Goal: Information Seeking & Learning: Learn about a topic

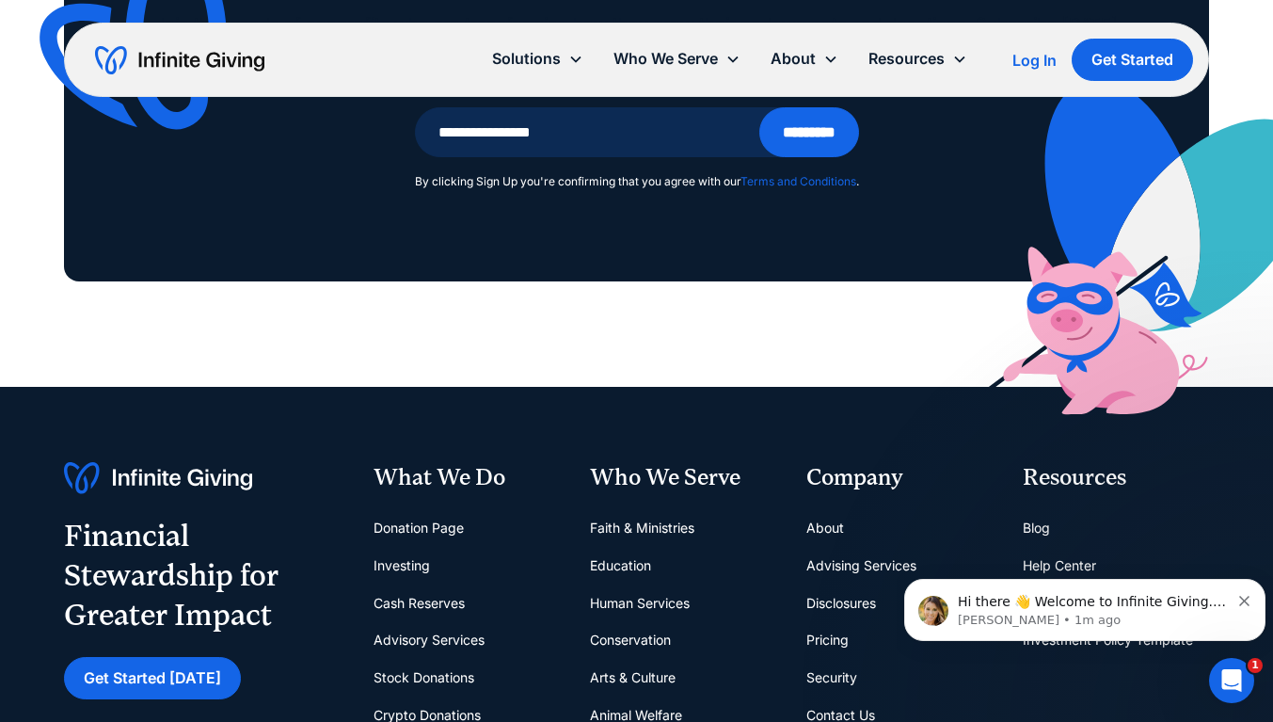
scroll to position [5927, 0]
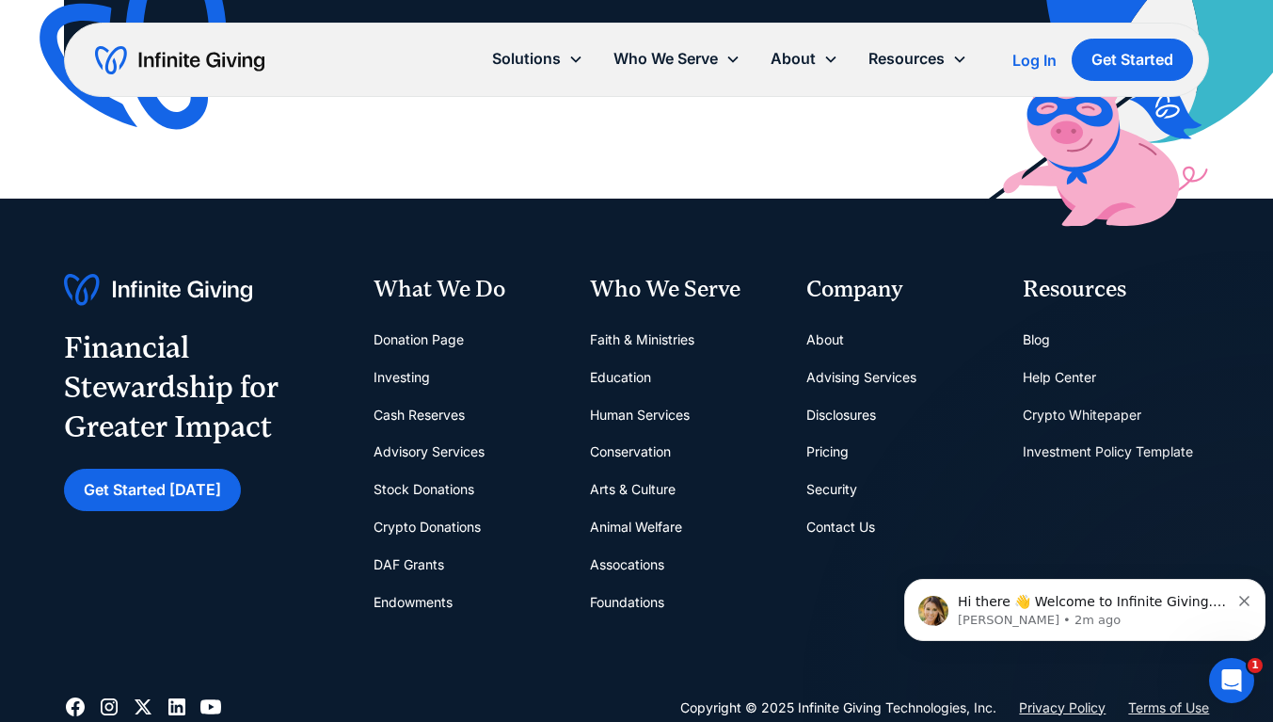
click at [1246, 601] on icon "Dismiss notification" at bounding box center [1244, 600] width 10 height 10
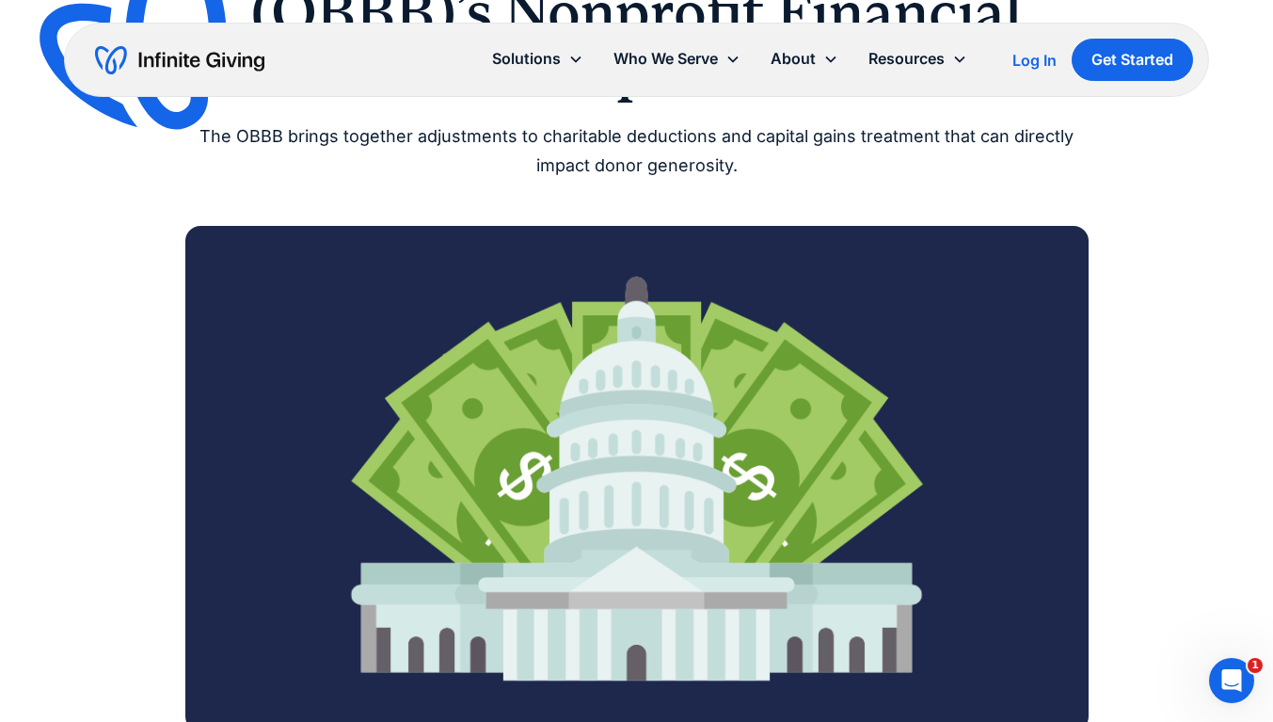
scroll to position [0, 0]
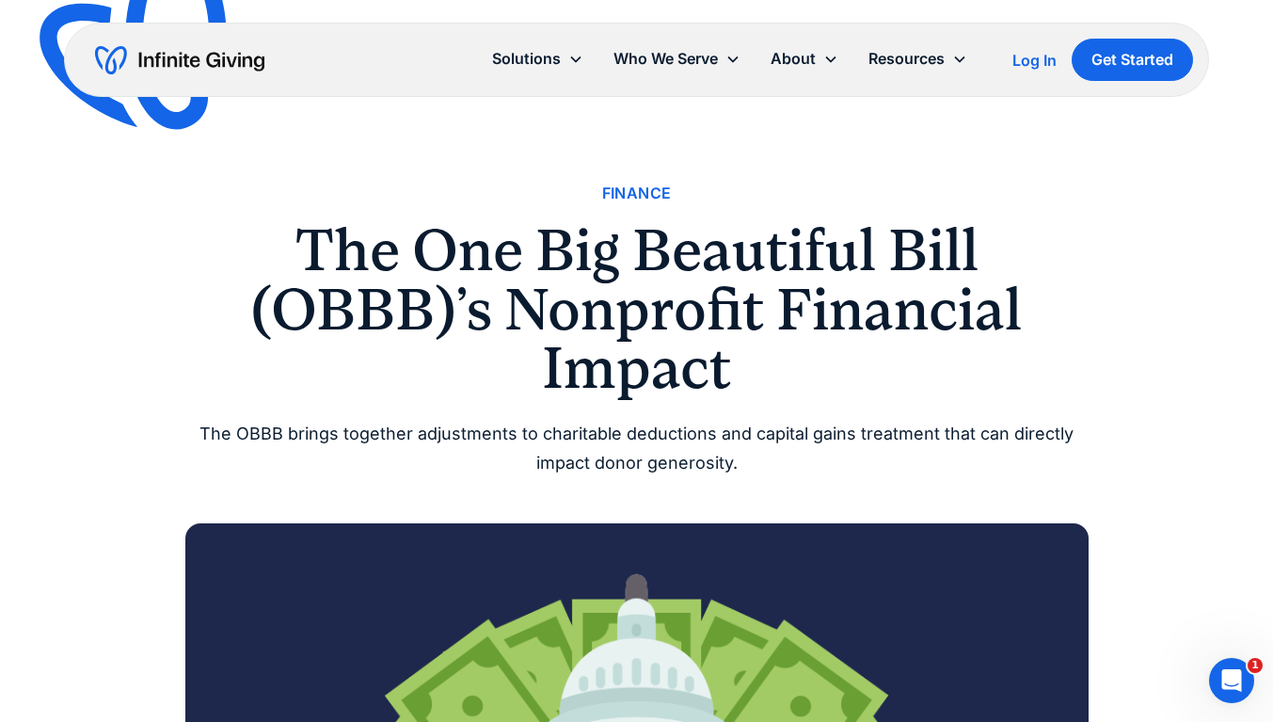
click at [308, 238] on h1 "The One Big Beautiful Bill (OBBB)’s Nonprofit Financial Impact" at bounding box center [636, 309] width 903 height 176
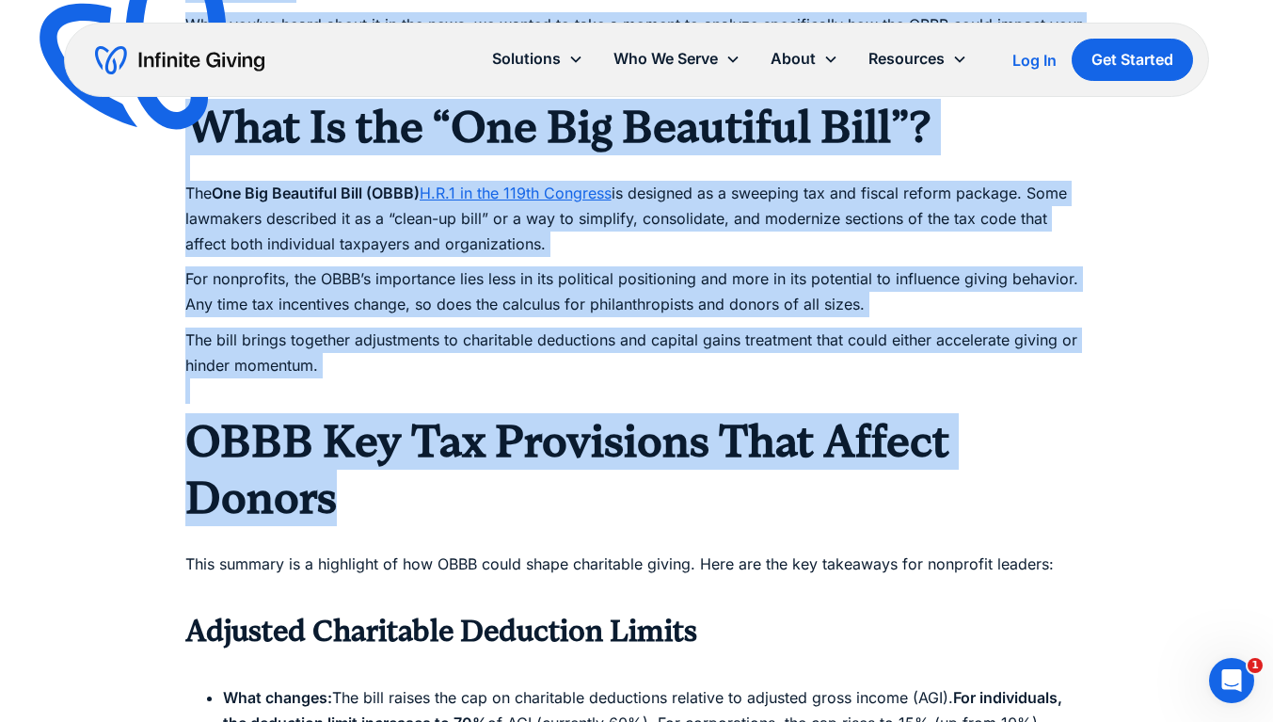
scroll to position [941, 0]
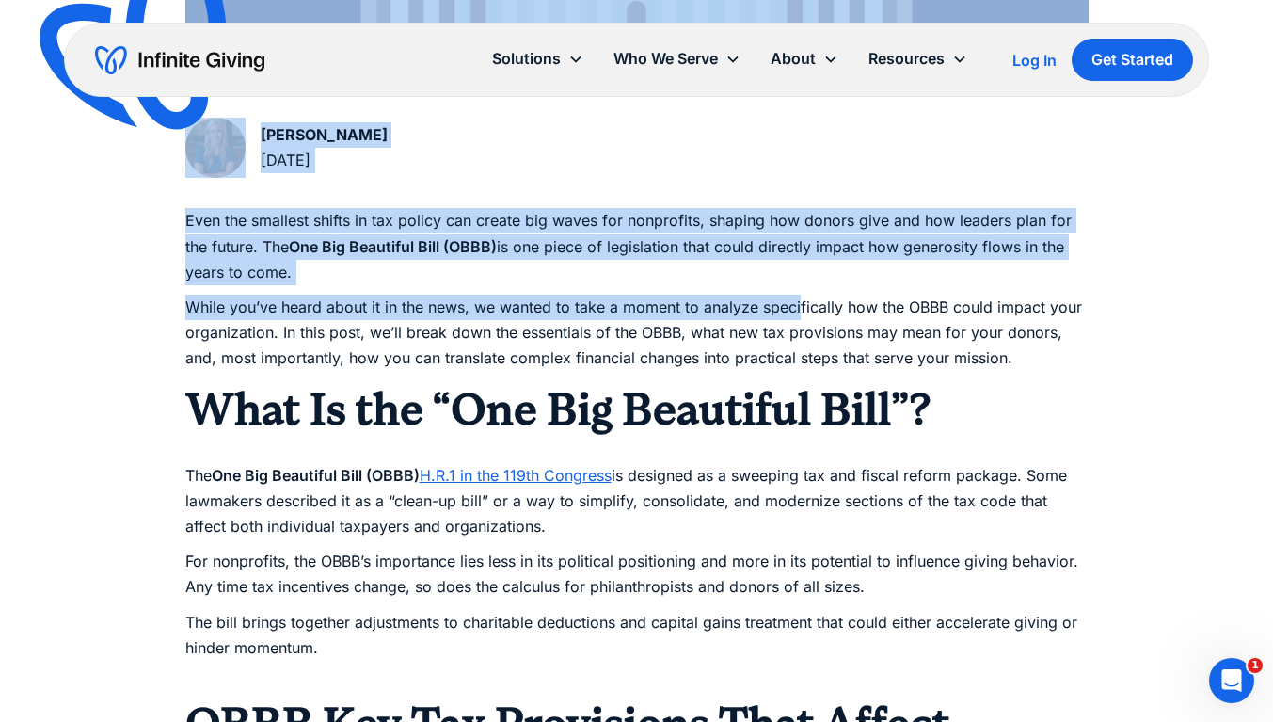
drag, startPoint x: 299, startPoint y: 244, endPoint x: 759, endPoint y: 230, distance: 460.2
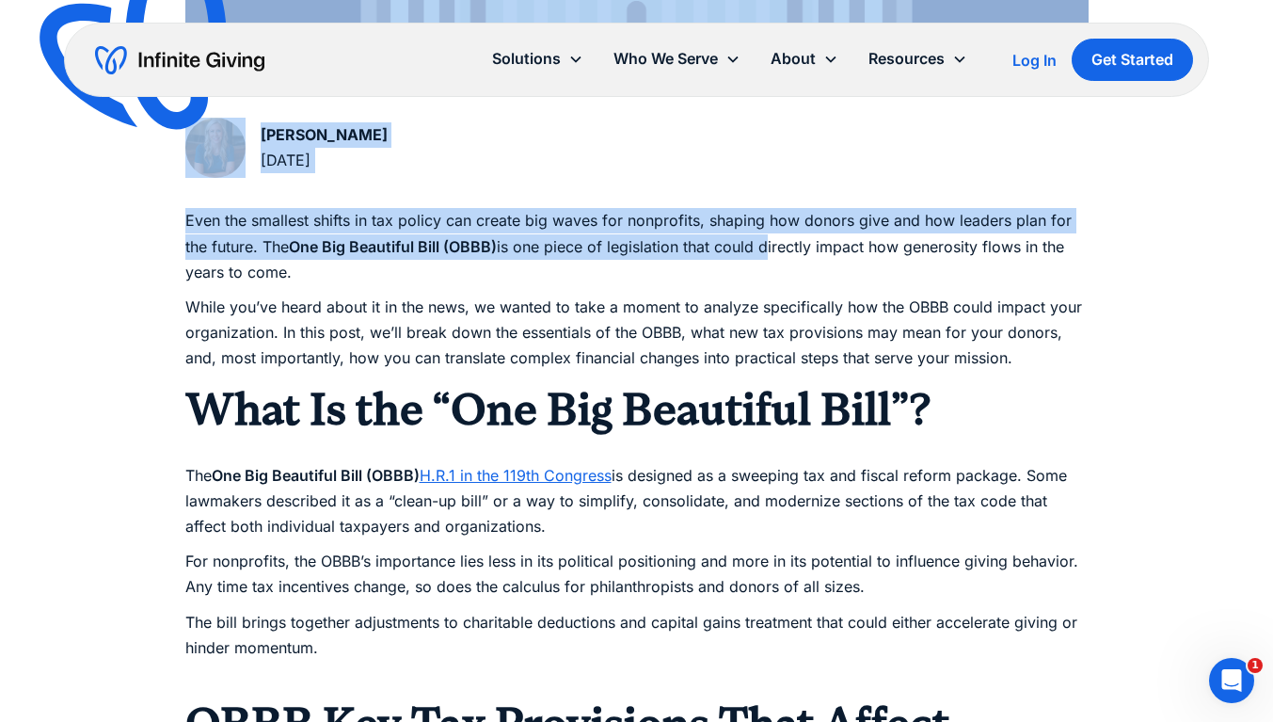
click at [718, 164] on div "Karen Houghton September 8, 2025" at bounding box center [636, 152] width 903 height 68
click at [761, 125] on div "Karen Houghton September 8, 2025" at bounding box center [636, 152] width 903 height 68
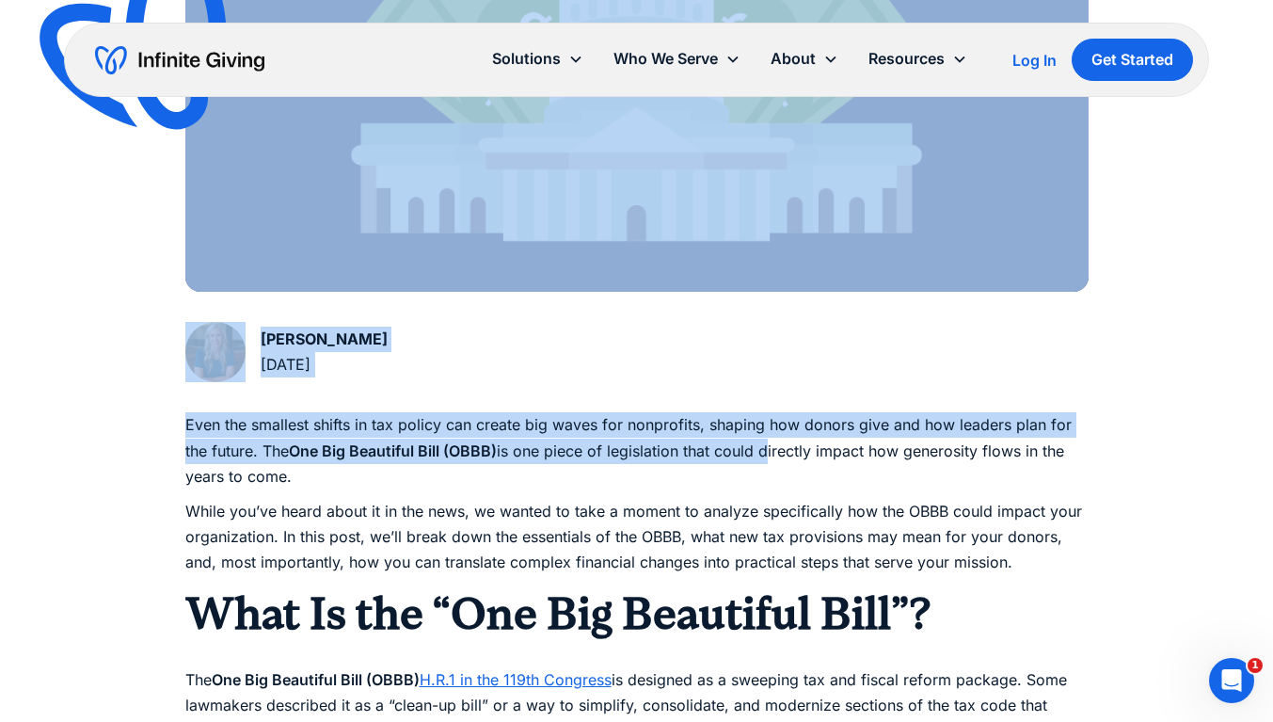
scroll to position [564, 0]
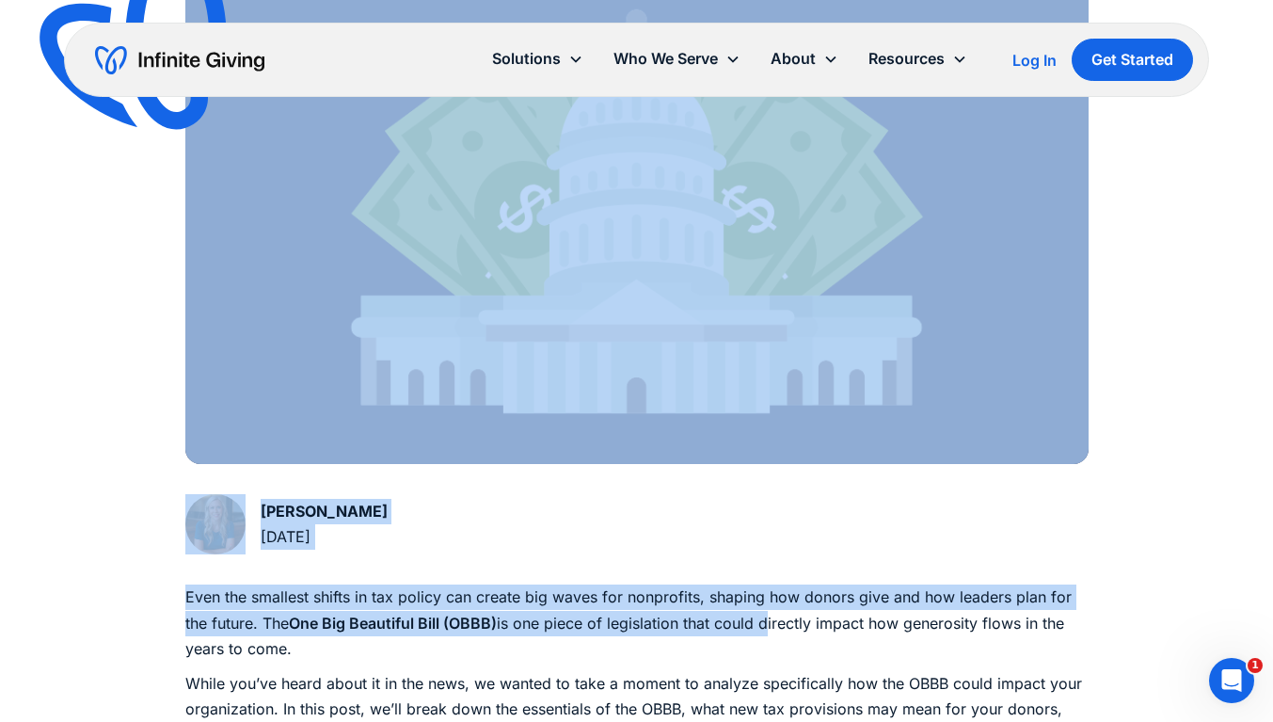
click at [607, 622] on p "Even the smallest shifts in tax policy can create big waves for nonprofits, sha…" at bounding box center [636, 622] width 903 height 77
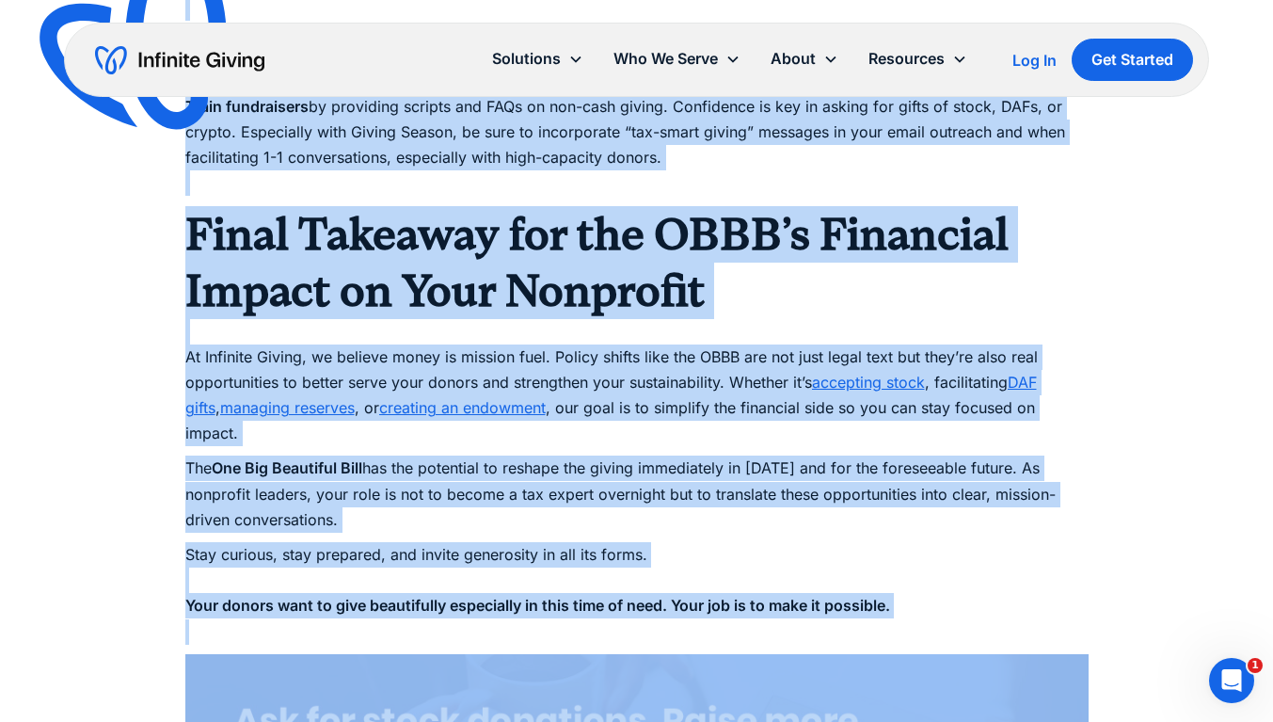
scroll to position [3669, 0]
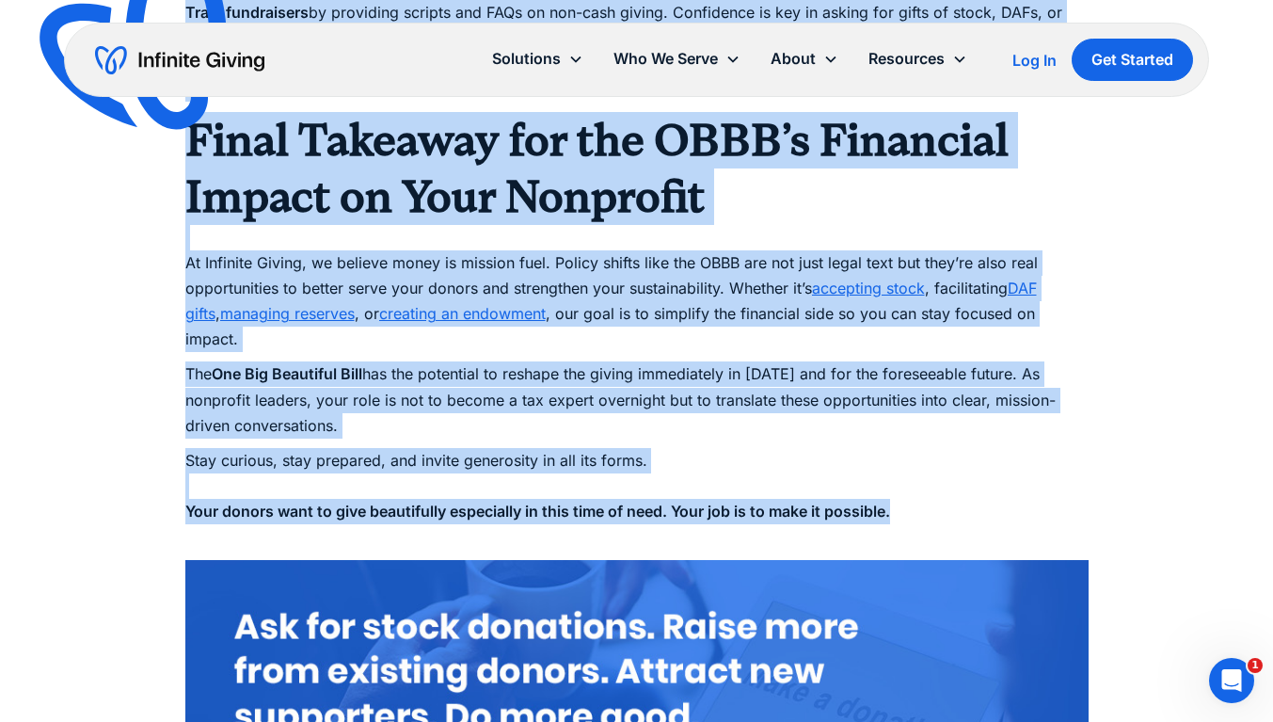
drag, startPoint x: 264, startPoint y: 488, endPoint x: 969, endPoint y: 461, distance: 705.1
copy div "Karen Houghton September 8, 2025 Even the smallest shifts in tax policy can cre…"
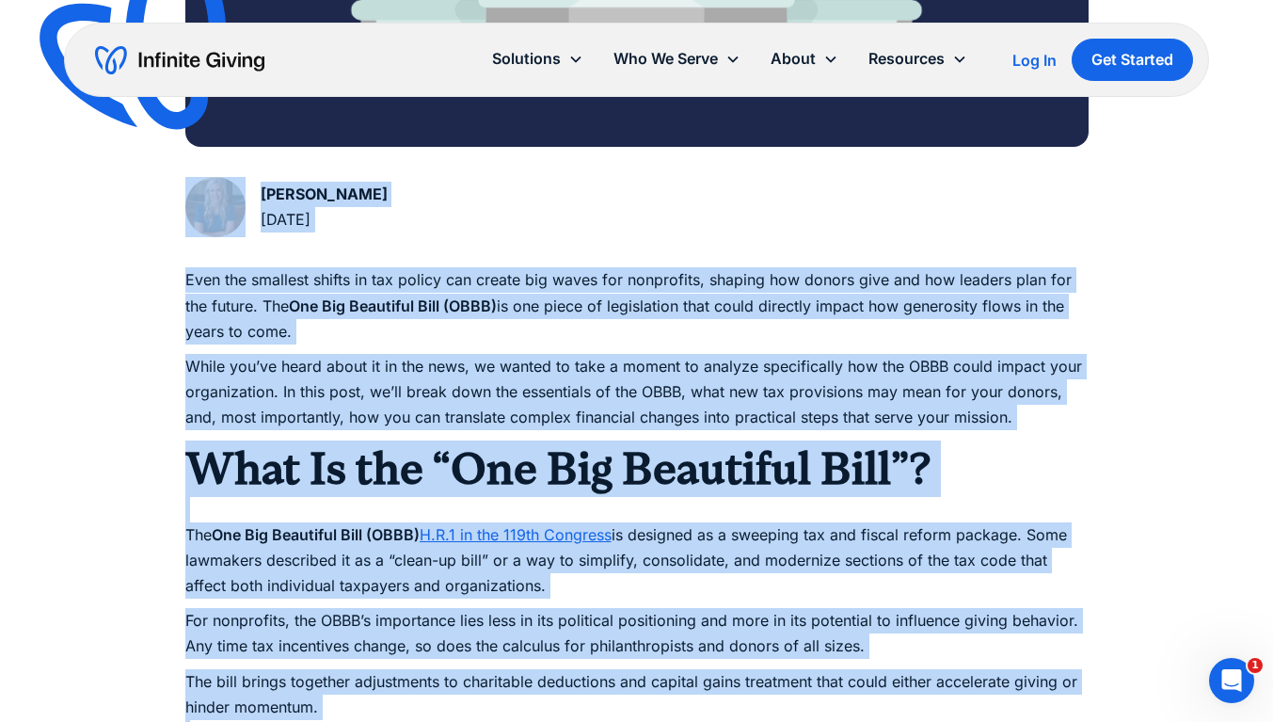
scroll to position [0, 0]
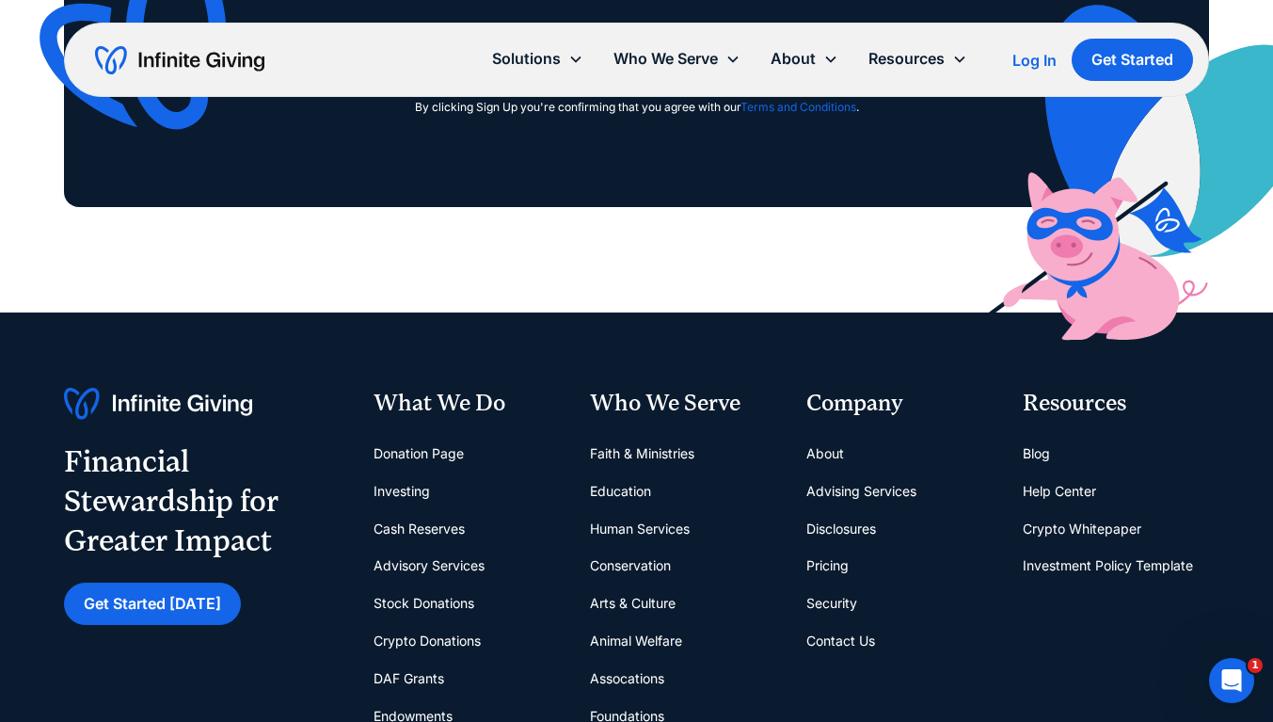
scroll to position [5739, 0]
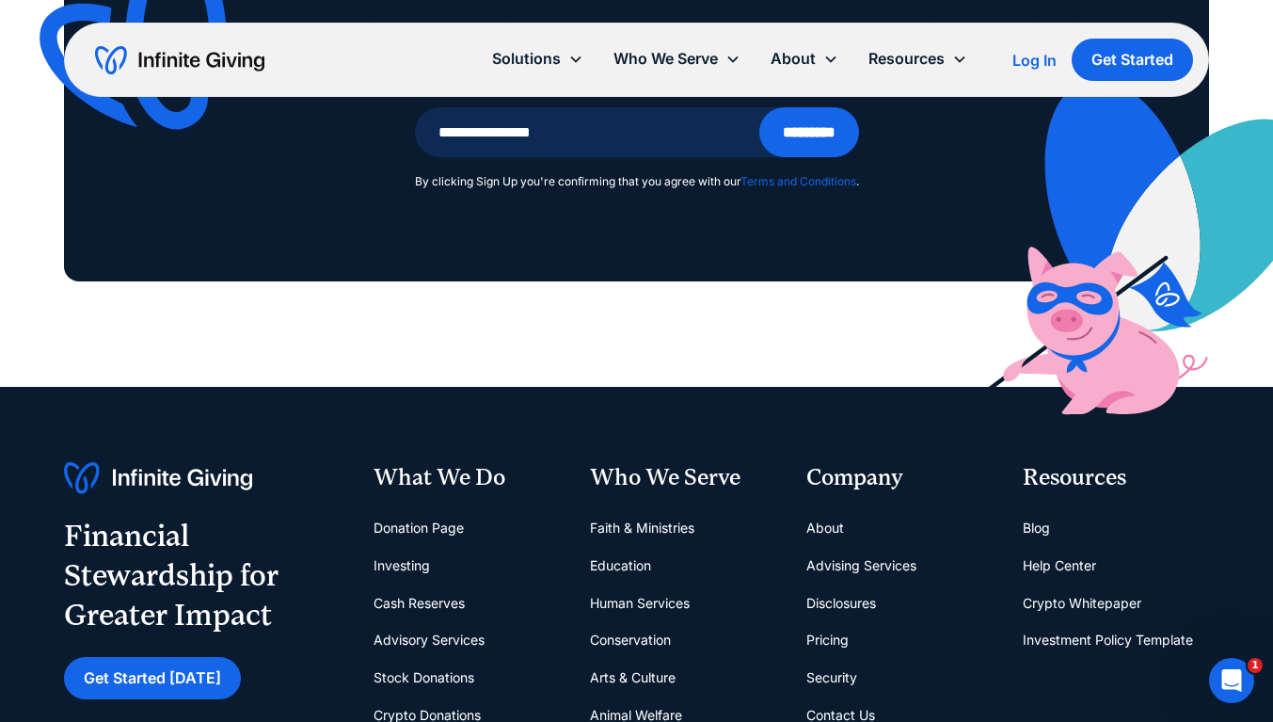
click at [406, 547] on link "Investing" at bounding box center [401, 566] width 56 height 38
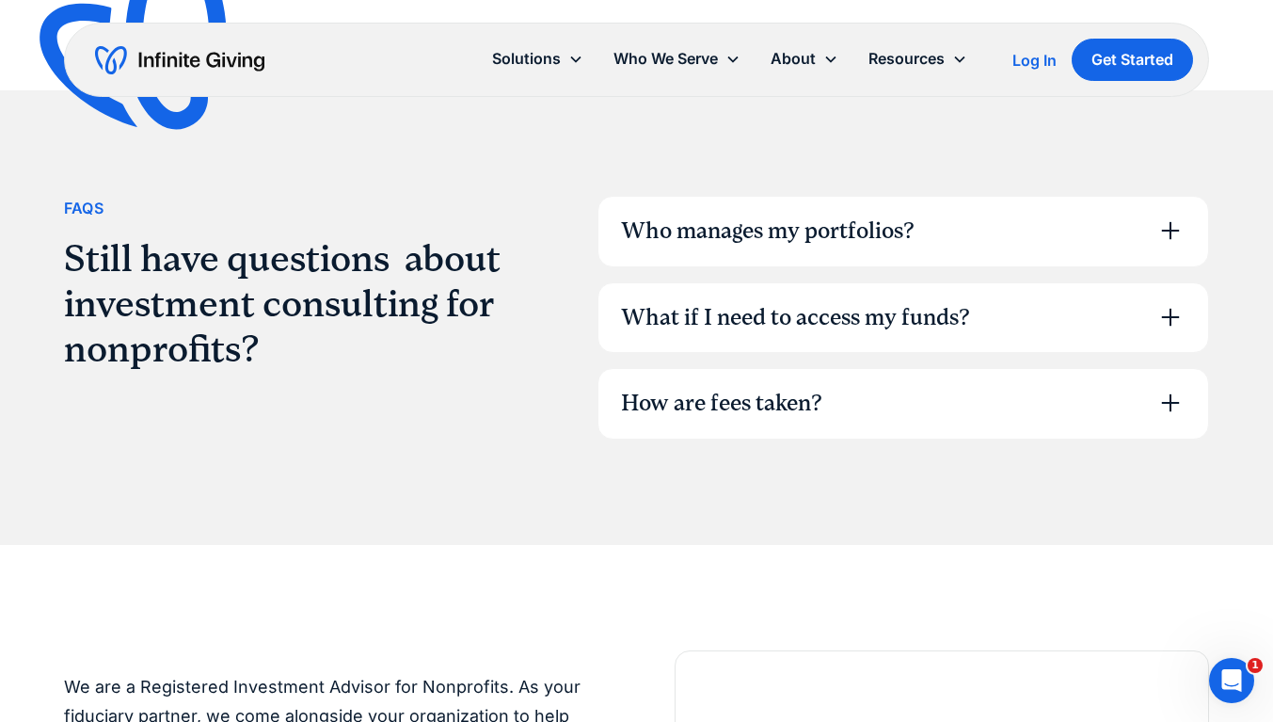
scroll to position [4798, 0]
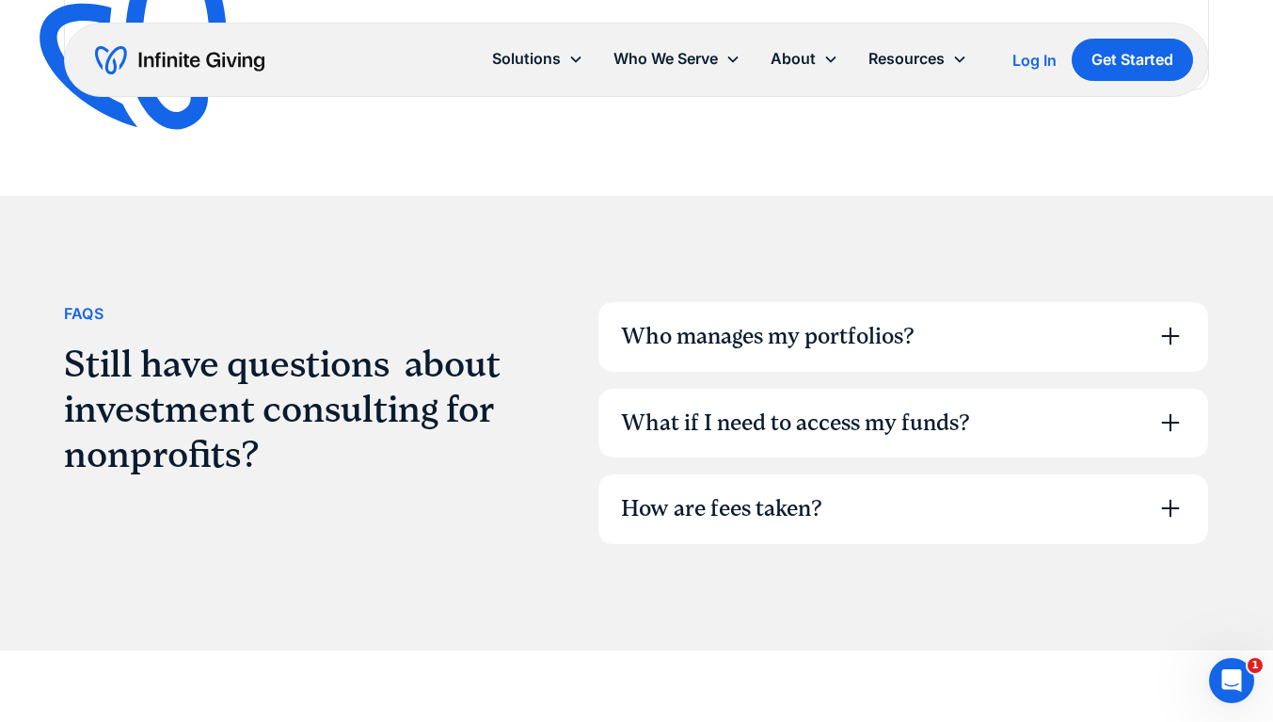
click at [1176, 339] on icon at bounding box center [1170, 336] width 30 height 30
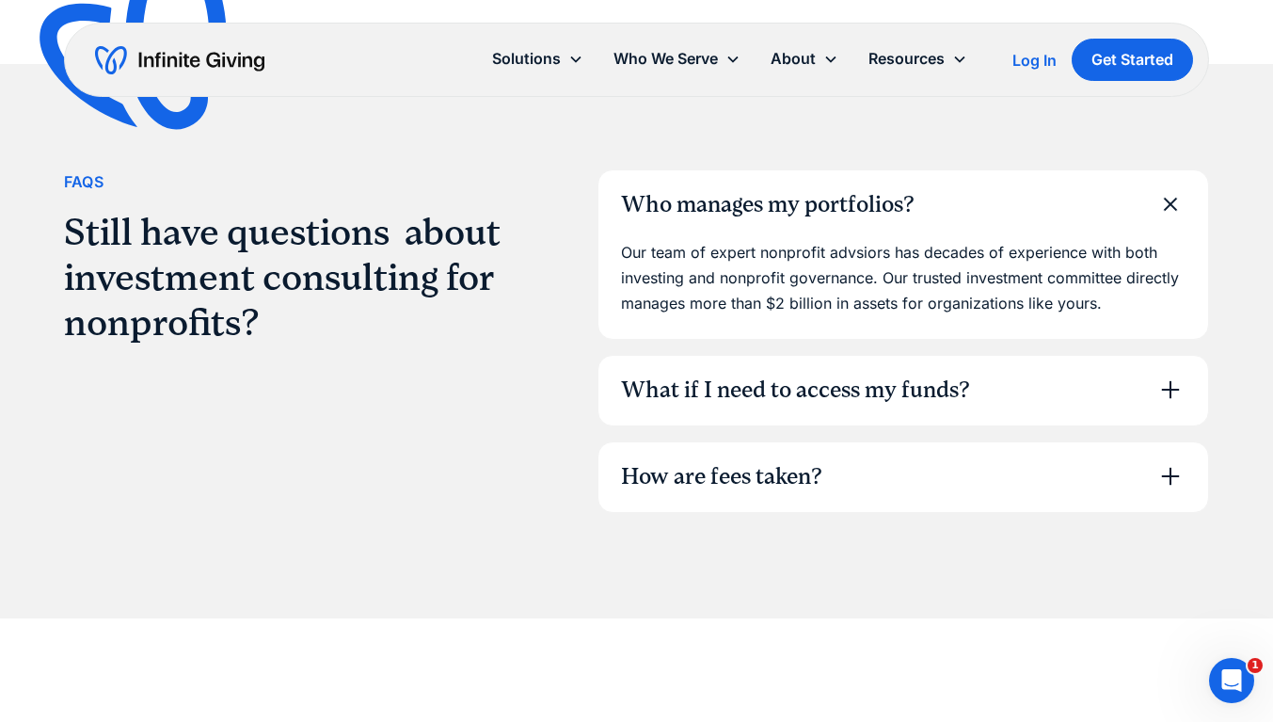
scroll to position [4892, 0]
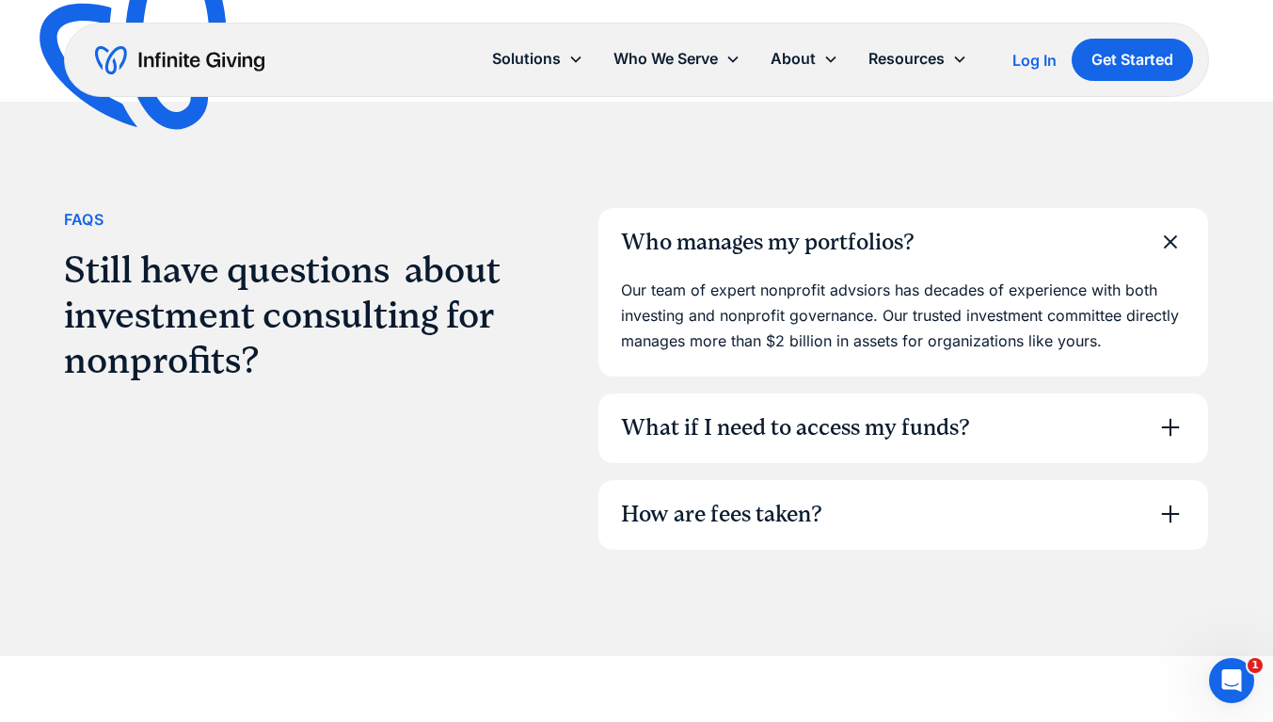
click at [1168, 515] on icon at bounding box center [1170, 514] width 30 height 30
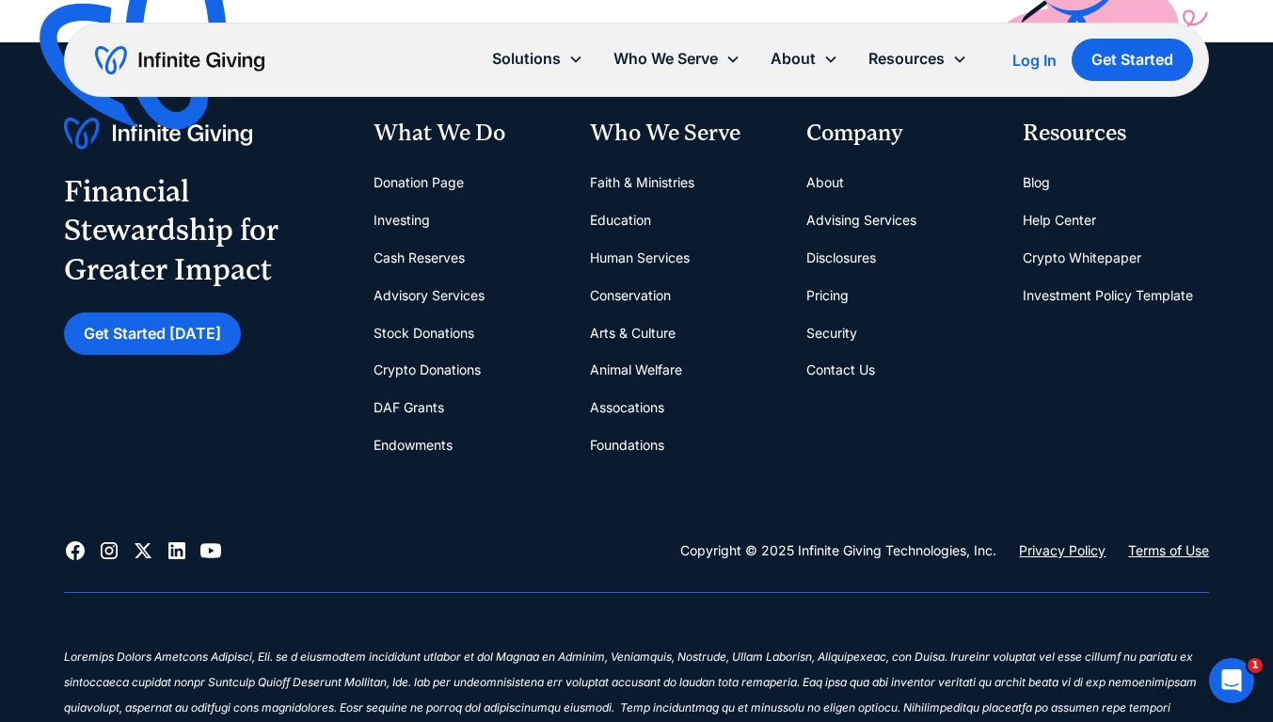
scroll to position [6397, 0]
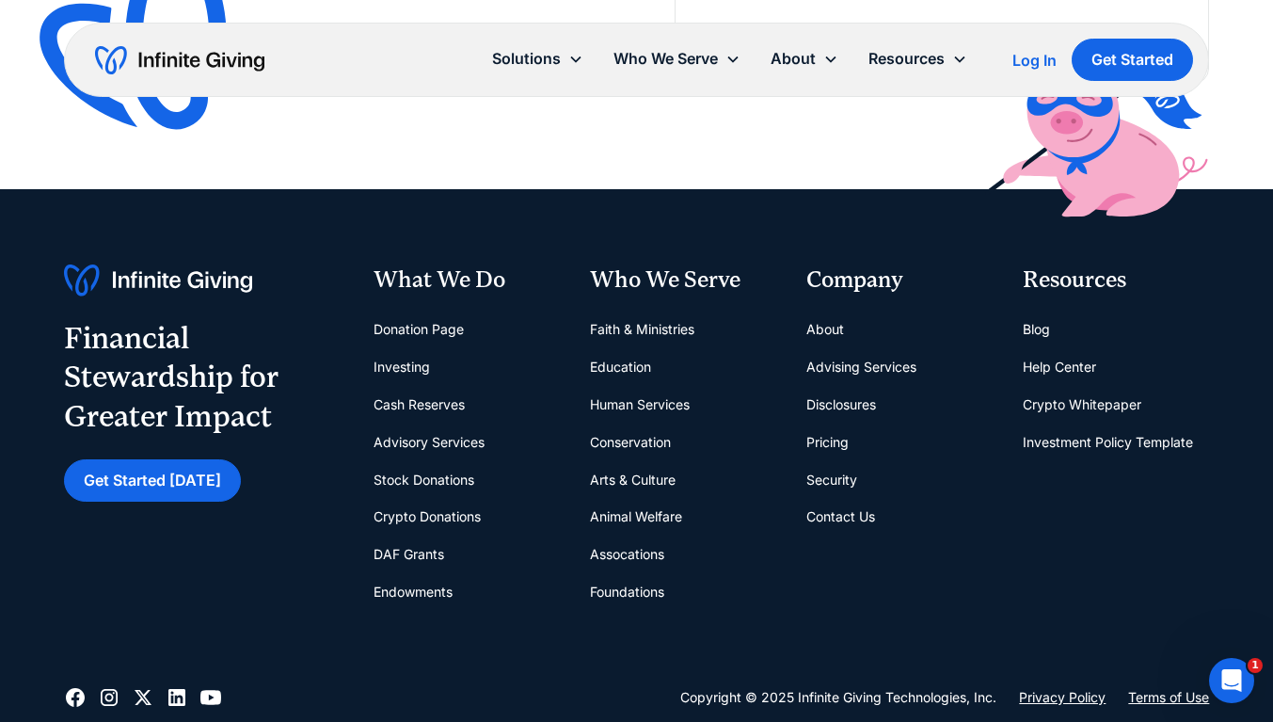
click at [434, 399] on link "Cash Reserves" at bounding box center [418, 405] width 91 height 38
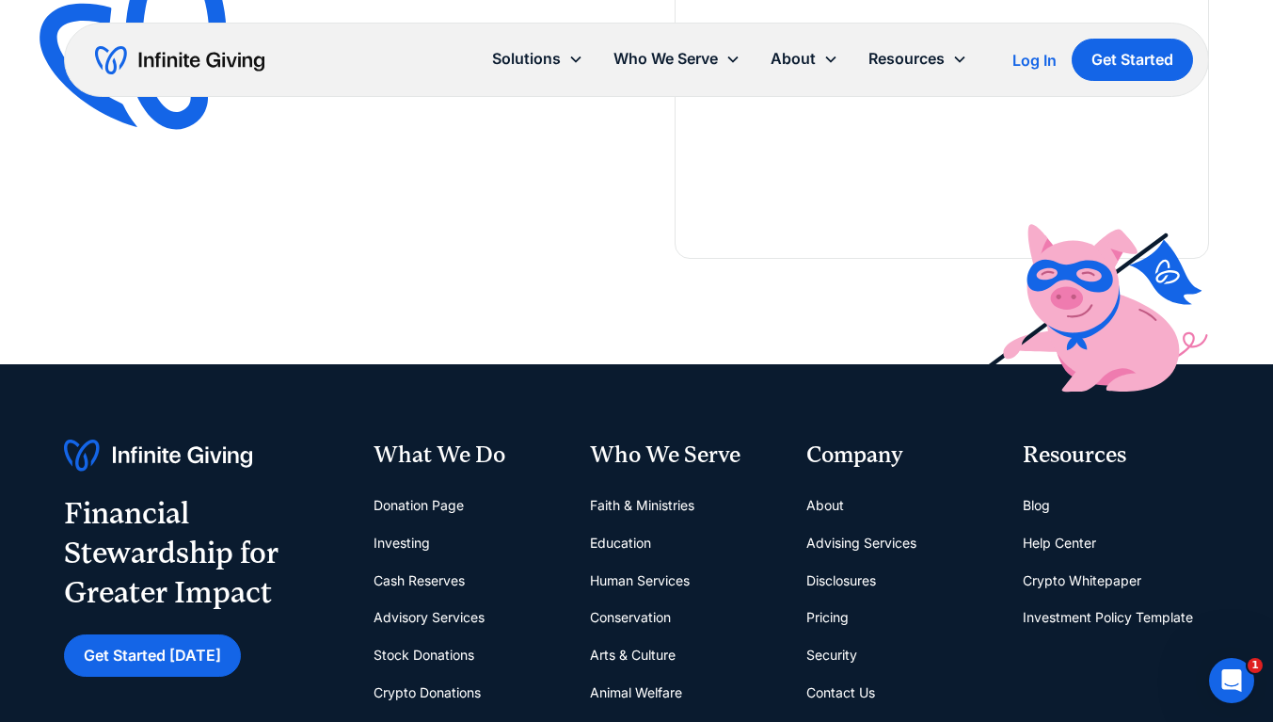
scroll to position [4045, 0]
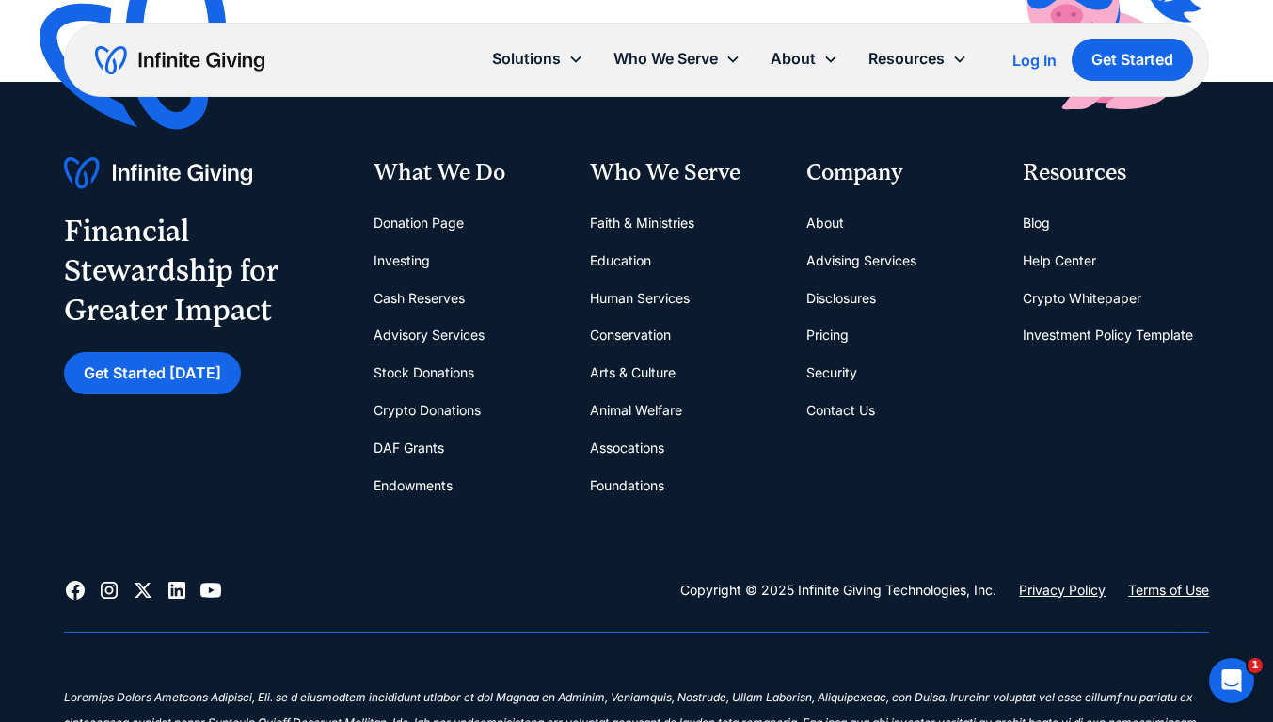
click at [467, 337] on link "Advisory Services" at bounding box center [428, 335] width 111 height 38
